Goal: Transaction & Acquisition: Obtain resource

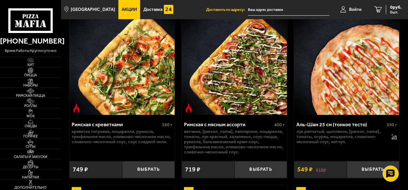
scroll to position [160, 0]
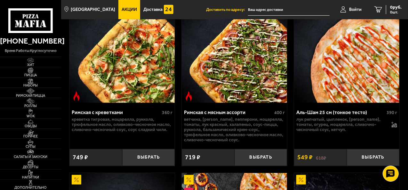
click at [123, 7] on span "Акции" at bounding box center [129, 9] width 15 height 4
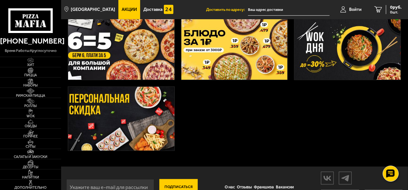
scroll to position [192, 0]
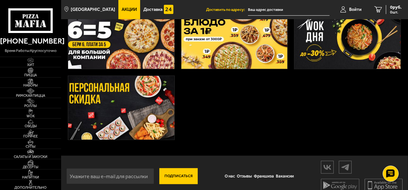
click at [118, 41] on img at bounding box center [121, 36] width 106 height 63
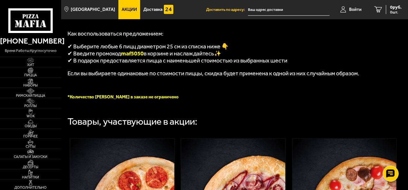
scroll to position [160, 0]
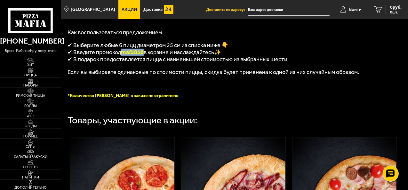
drag, startPoint x: 144, startPoint y: 53, endPoint x: 125, endPoint y: 55, distance: 18.9
click at [123, 55] on span "maf5050" at bounding box center [132, 52] width 23 height 7
copy span "maf5050"
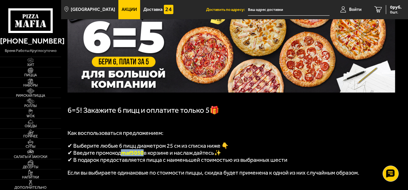
scroll to position [64, 0]
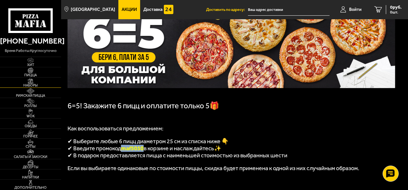
click at [36, 82] on img at bounding box center [30, 81] width 16 height 6
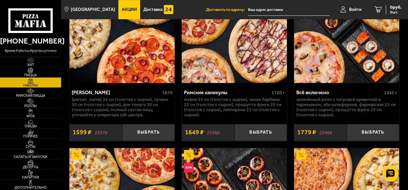
scroll to position [992, 0]
